Goal: Task Accomplishment & Management: Complete application form

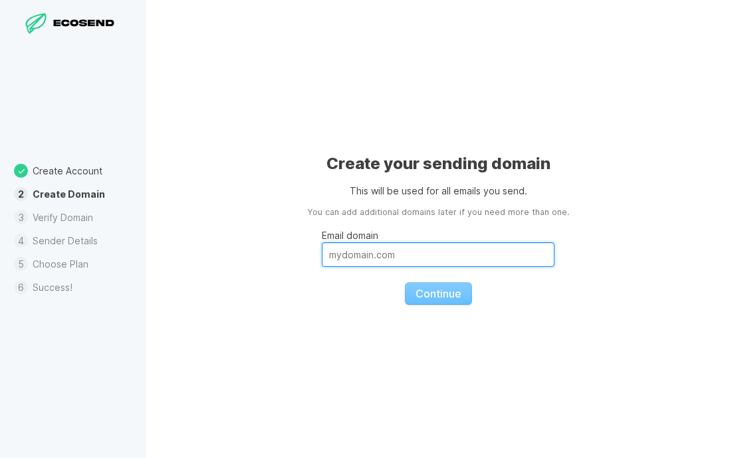
click at [411, 255] on input "Email domain" at bounding box center [438, 254] width 233 height 25
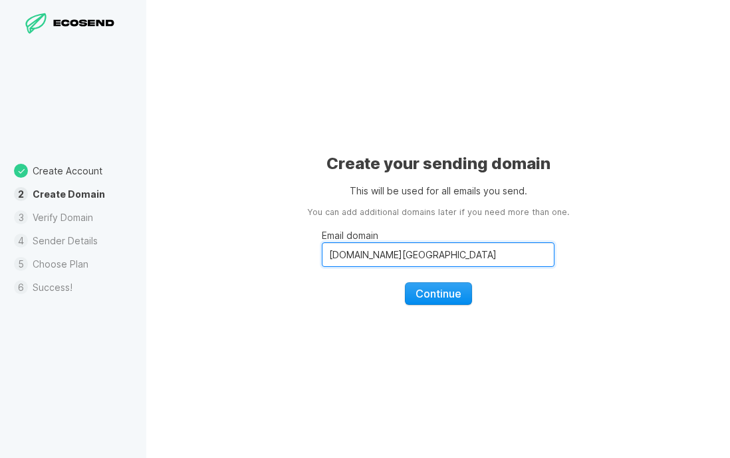
type input "[DOMAIN_NAME][GEOGRAPHIC_DATA]"
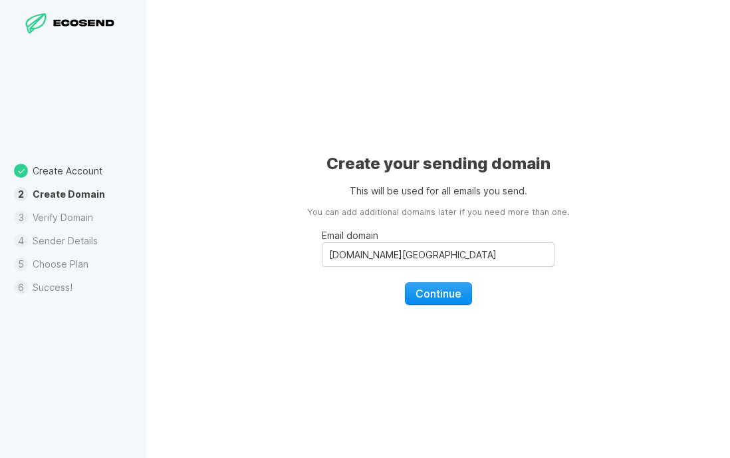
click at [417, 295] on span "Continue" at bounding box center [439, 293] width 46 height 13
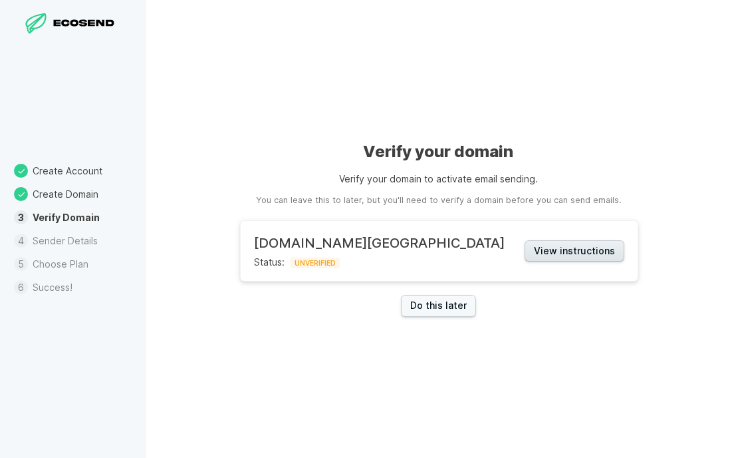
click at [525, 246] on button "View instructions" at bounding box center [575, 251] width 100 height 22
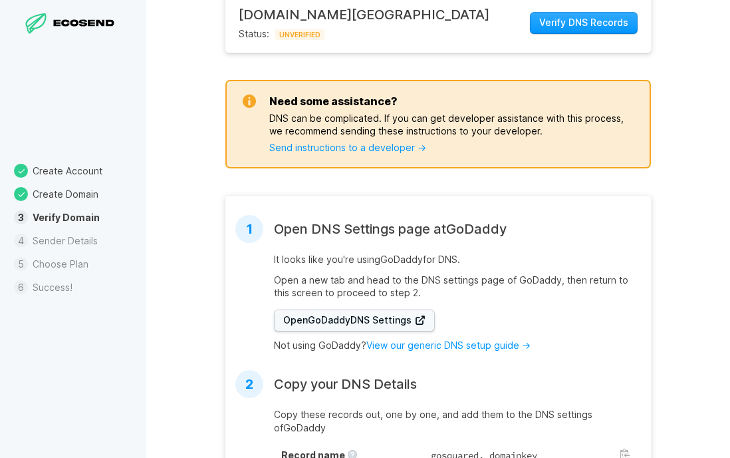
scroll to position [135, 0]
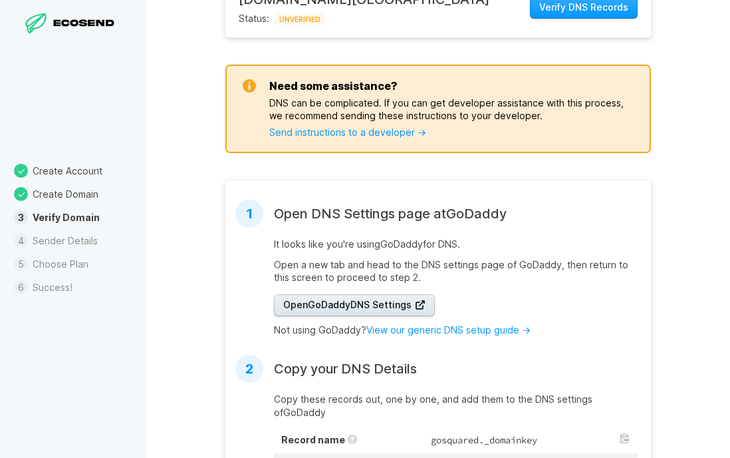
click at [347, 300] on span "Open GoDaddy DNS Settings" at bounding box center [354, 304] width 142 height 13
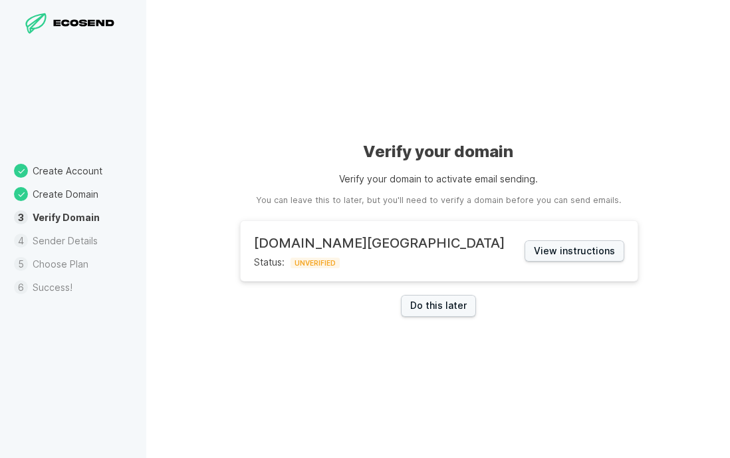
scroll to position [525, 0]
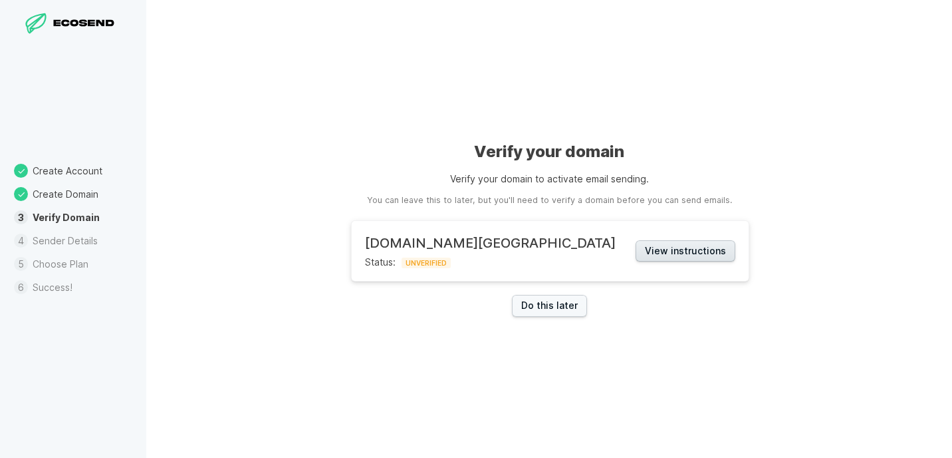
click at [651, 241] on button "View instructions" at bounding box center [686, 251] width 100 height 22
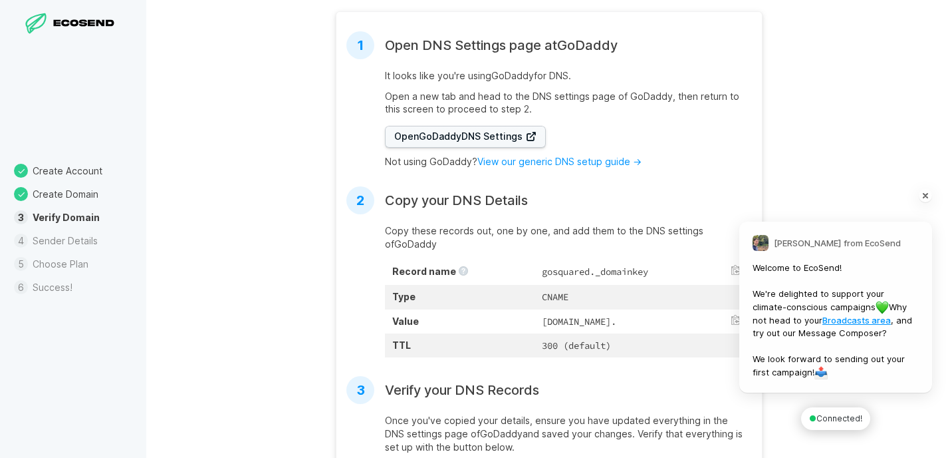
scroll to position [318, 0]
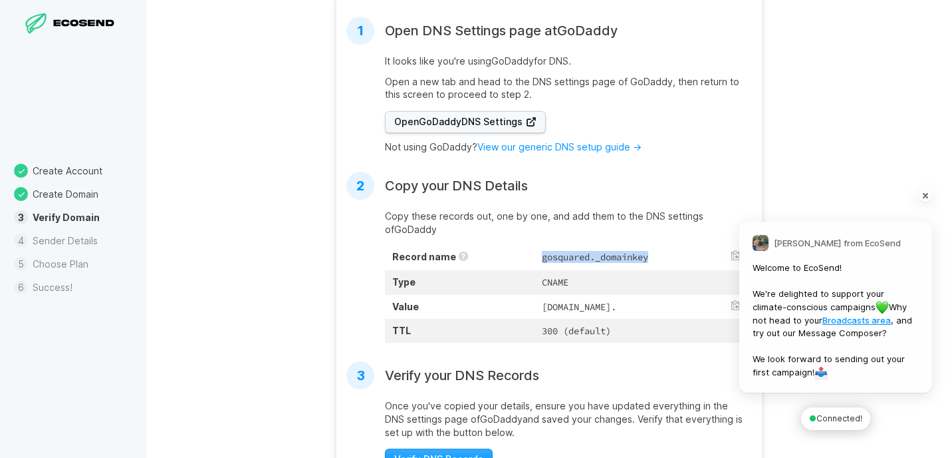
drag, startPoint x: 485, startPoint y: 258, endPoint x: 600, endPoint y: 255, distance: 115.1
click at [600, 255] on td "gosquared._domainkey" at bounding box center [642, 258] width 214 height 26
copy td "gosquared._domainkey"
drag, startPoint x: 479, startPoint y: 305, endPoint x: 593, endPoint y: 317, distance: 115.0
click at [593, 317] on td "[DOMAIN_NAME]." at bounding box center [642, 307] width 214 height 24
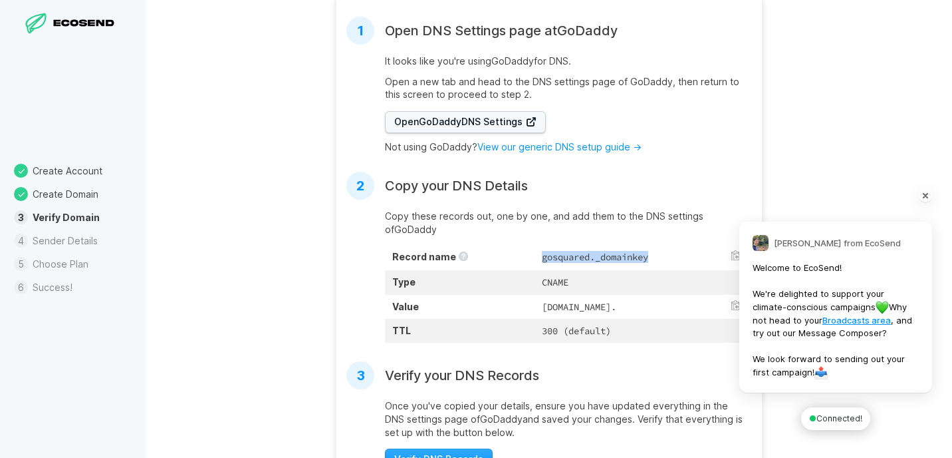
copy td "[DOMAIN_NAME]."
drag, startPoint x: 485, startPoint y: 344, endPoint x: 561, endPoint y: 340, distance: 75.3
click at [561, 340] on td "300 (default)" at bounding box center [642, 331] width 214 height 24
copy td "300 (default)"
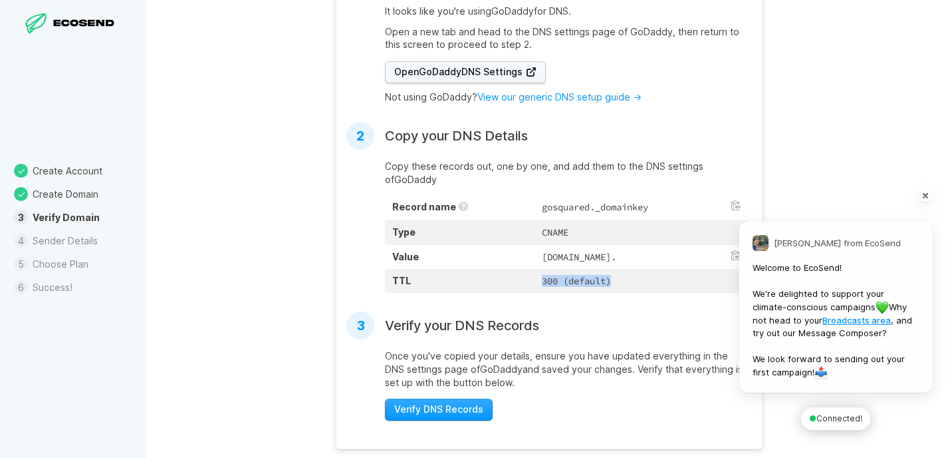
scroll to position [436, 0]
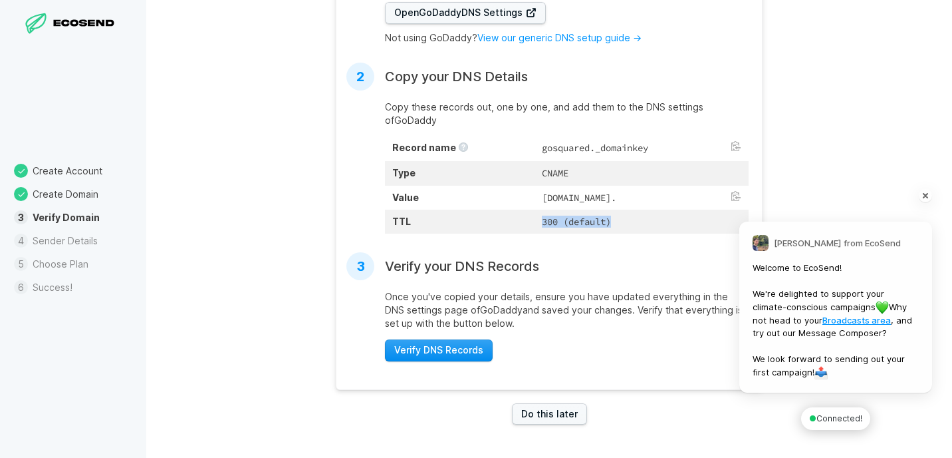
click at [460, 351] on span "Verify DNS Records" at bounding box center [438, 349] width 89 height 13
click at [924, 192] on div at bounding box center [906, 195] width 66 height 27
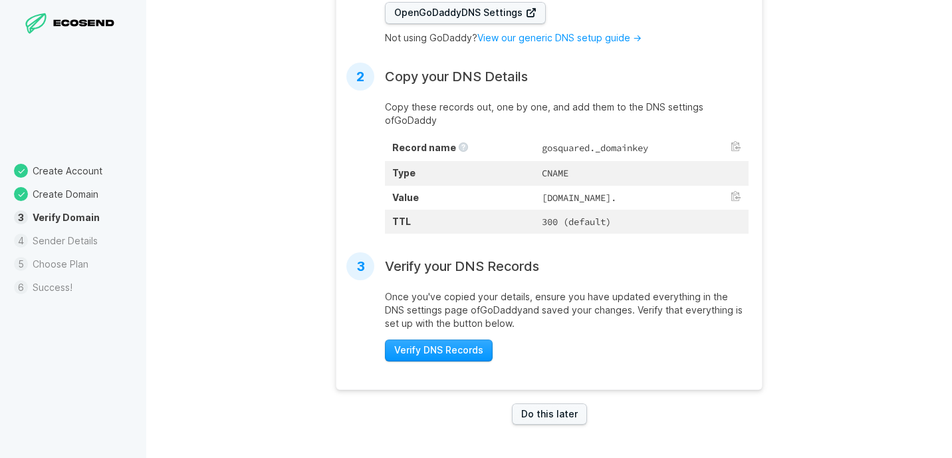
click at [874, 162] on div "Verify your domain Verify your domain to activate email sending. You can leave …" at bounding box center [549, 229] width 806 height 458
click at [433, 351] on span "Verify DNS Records" at bounding box center [438, 349] width 89 height 13
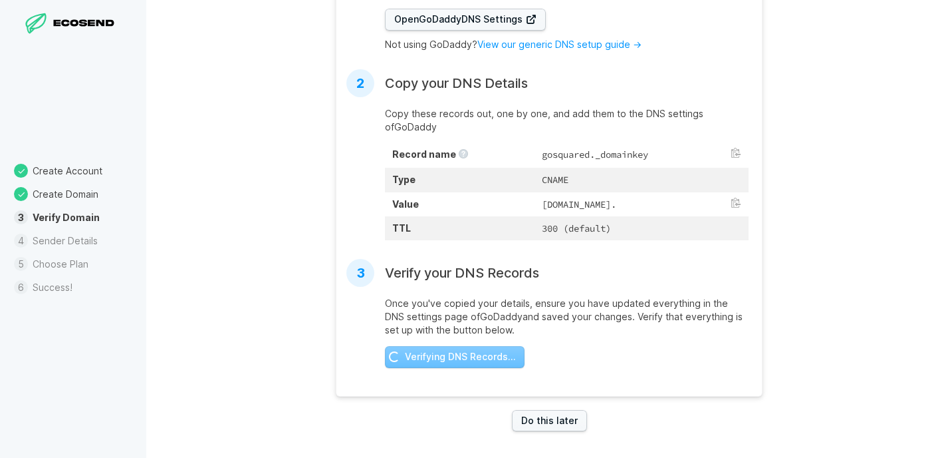
scroll to position [0, 0]
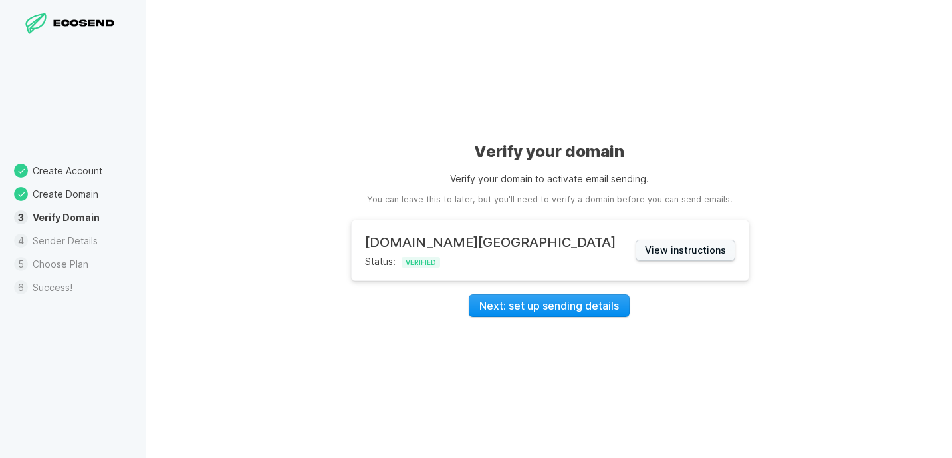
click at [548, 306] on link "Next: set up sending details" at bounding box center [549, 305] width 161 height 23
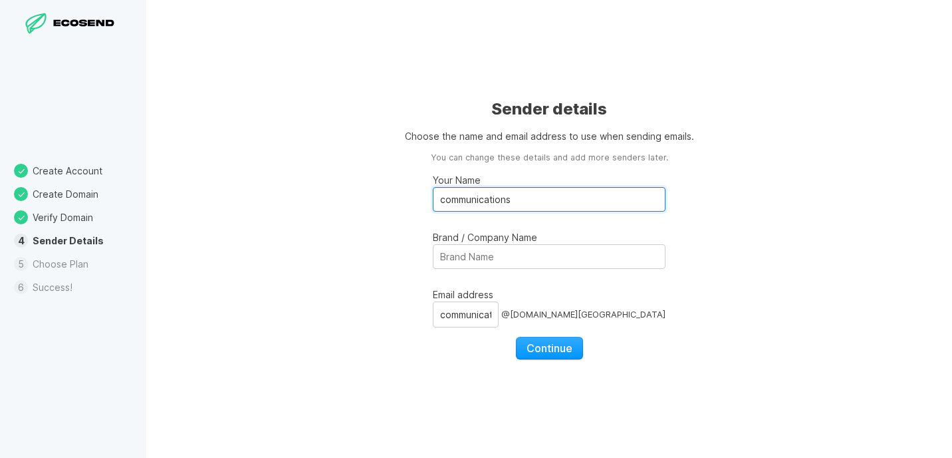
click at [476, 200] on input "communications" at bounding box center [549, 199] width 233 height 25
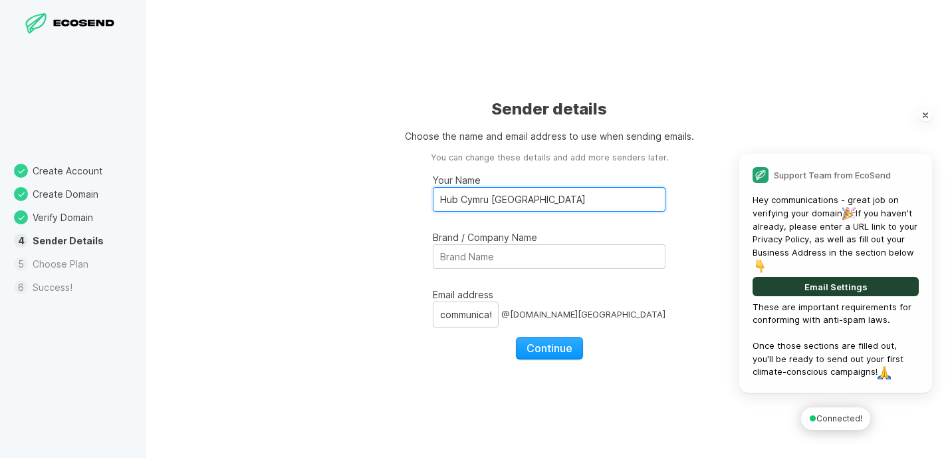
scroll to position [242, 0]
type input "Hub Cymru [GEOGRAPHIC_DATA]"
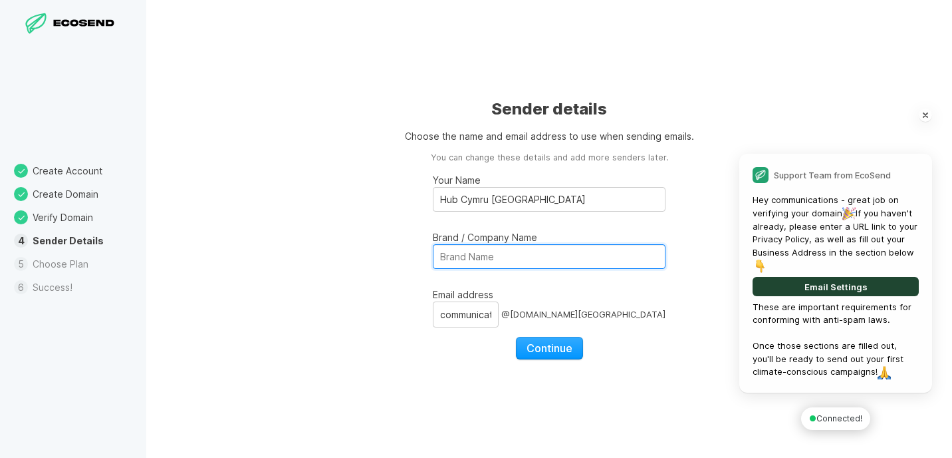
click at [502, 259] on input "Brand / Company Name" at bounding box center [549, 256] width 233 height 25
type input "Hub Cymru [GEOGRAPHIC_DATA]"
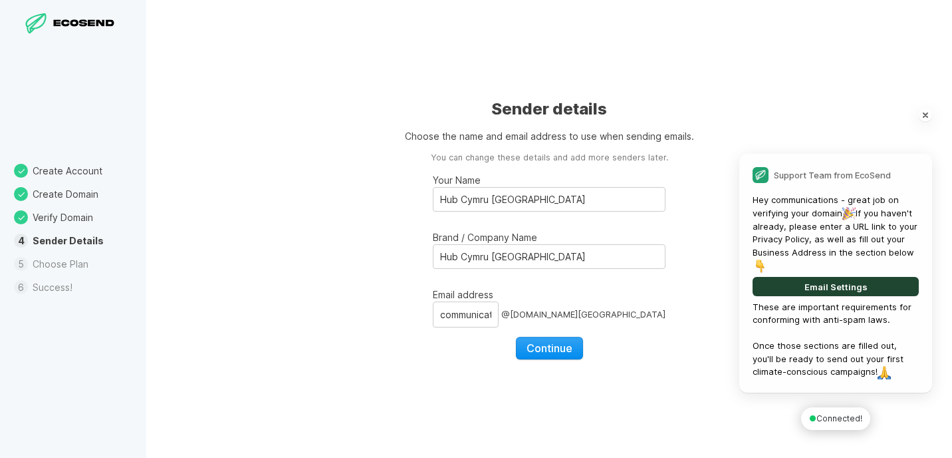
click at [546, 350] on span "Continue" at bounding box center [550, 347] width 46 height 13
select select "GB"
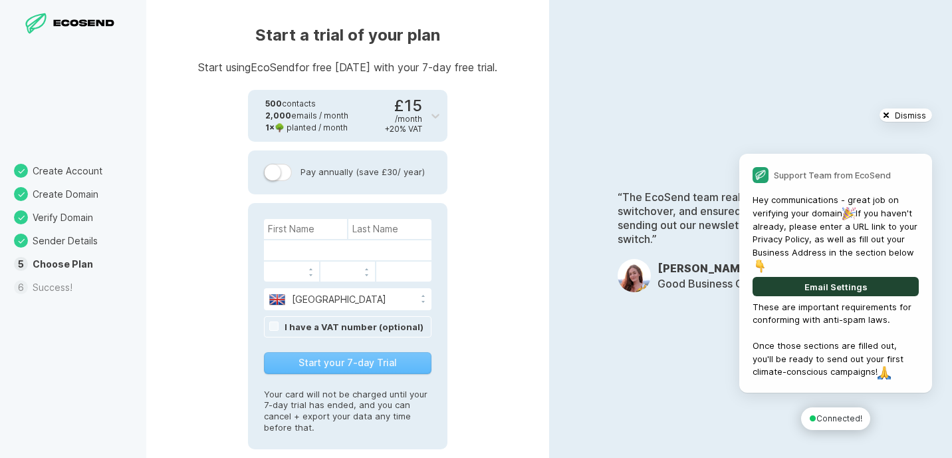
click at [930, 116] on div at bounding box center [906, 115] width 66 height 27
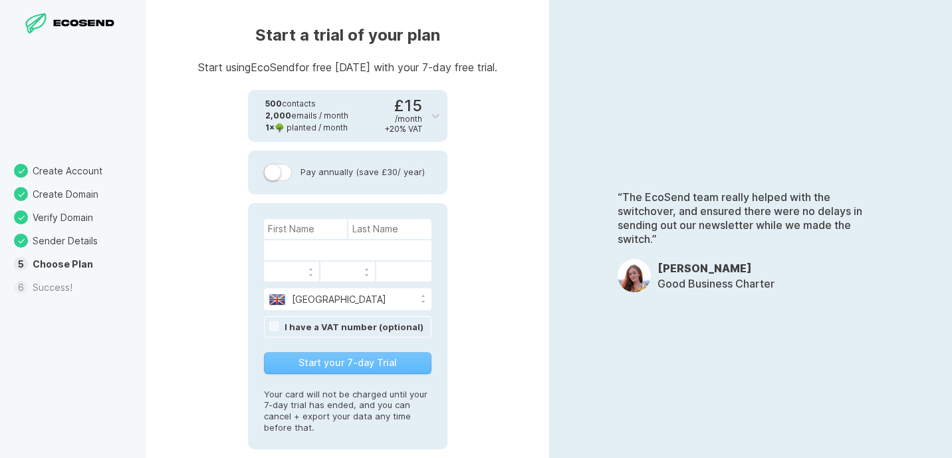
click at [108, 24] on icon at bounding box center [112, 23] width 9 height 7
click at [49, 287] on li "Success!" at bounding box center [73, 286] width 146 height 23
